Goal: Check status: Check status

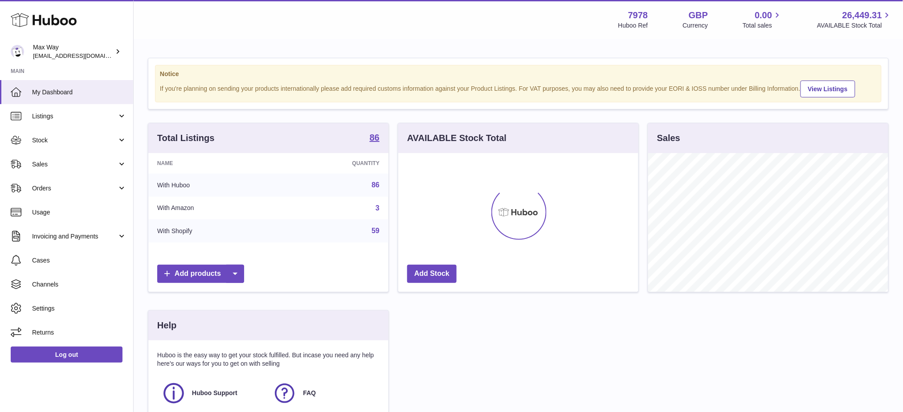
scroll to position [139, 240]
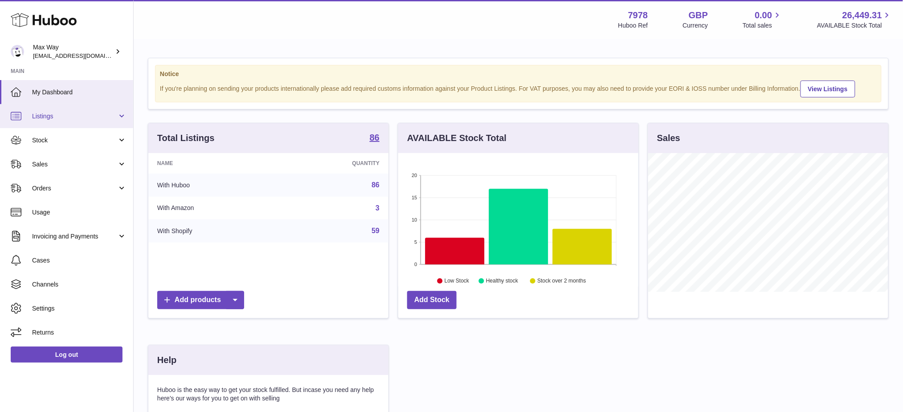
click at [65, 117] on span "Listings" at bounding box center [74, 116] width 85 height 8
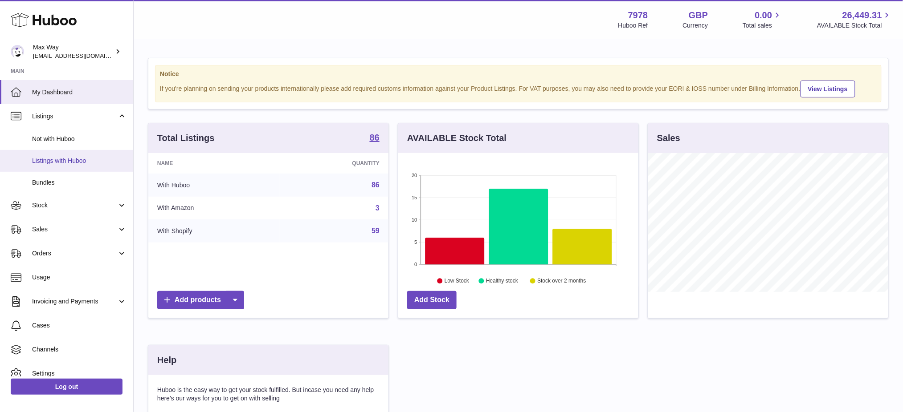
click at [70, 154] on link "Listings with Huboo" at bounding box center [66, 161] width 133 height 22
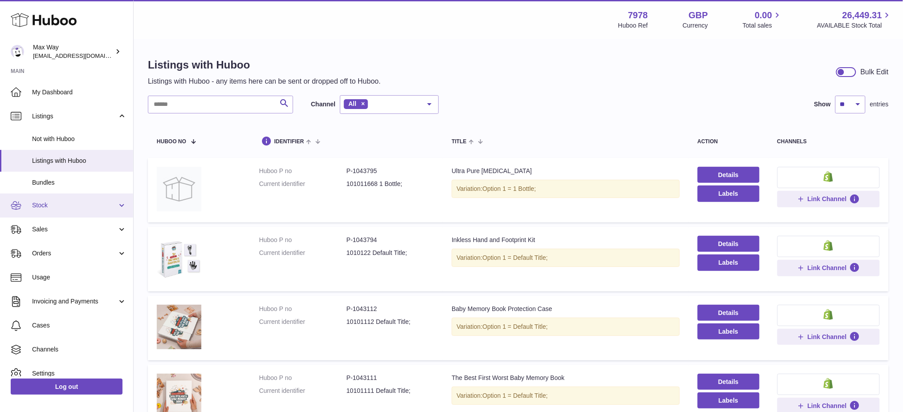
click at [47, 206] on span "Stock" at bounding box center [74, 205] width 85 height 8
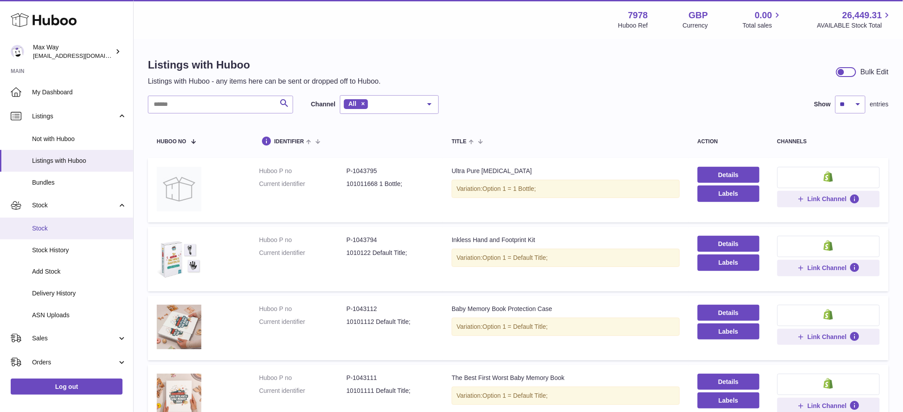
click at [59, 225] on span "Stock" at bounding box center [79, 228] width 94 height 8
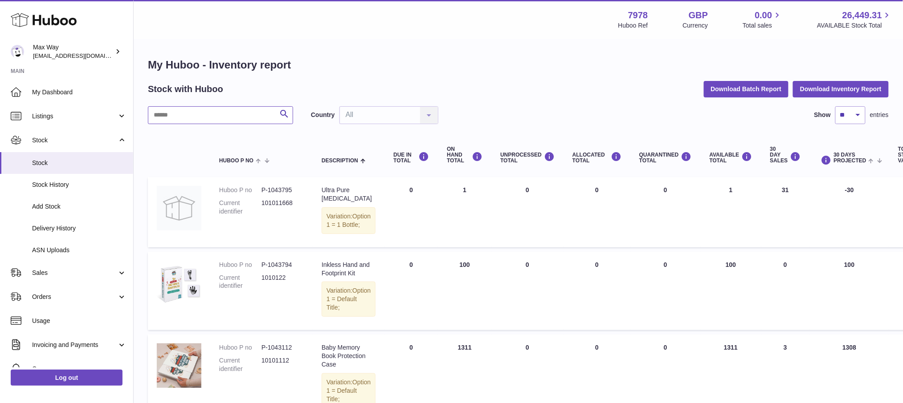
click at [208, 114] on input "text" at bounding box center [220, 115] width 145 height 18
paste input "******"
type input "******"
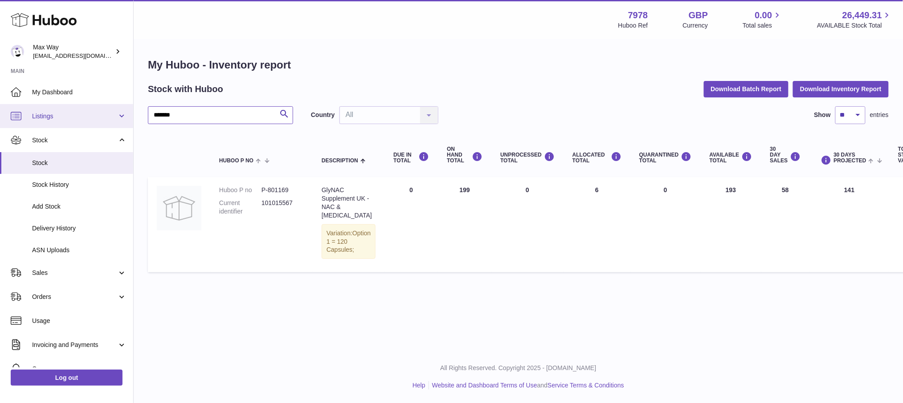
drag, startPoint x: 189, startPoint y: 114, endPoint x: 80, endPoint y: 114, distance: 109.1
click at [98, 116] on div "Huboo Max Way internalAdmin-7978@internal.huboo.com Main My Dashboard Listings …" at bounding box center [451, 201] width 903 height 403
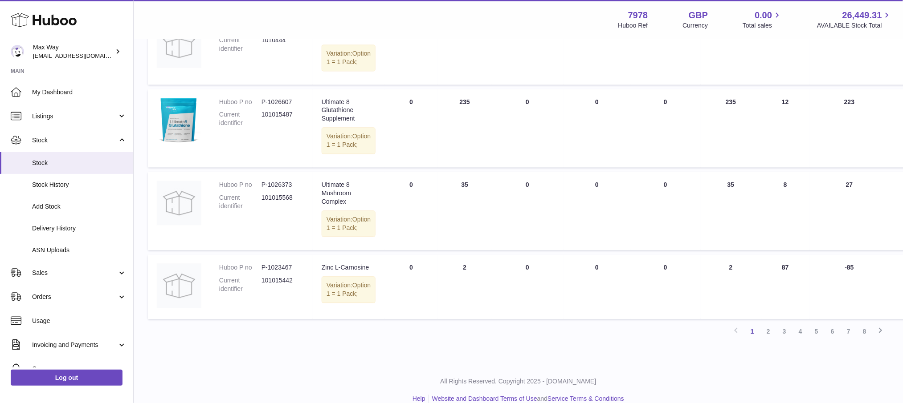
scroll to position [796, 0]
